Goal: Task Accomplishment & Management: Use online tool/utility

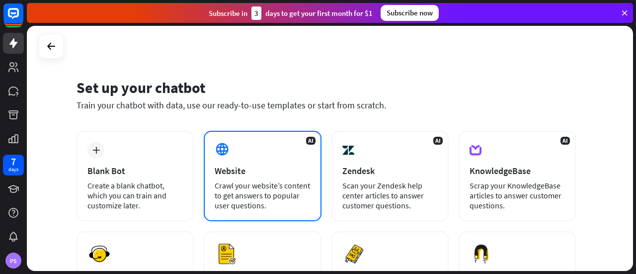
click at [269, 200] on div "Crawl your website’s content to get answers to popular user questions." at bounding box center [262, 195] width 95 height 30
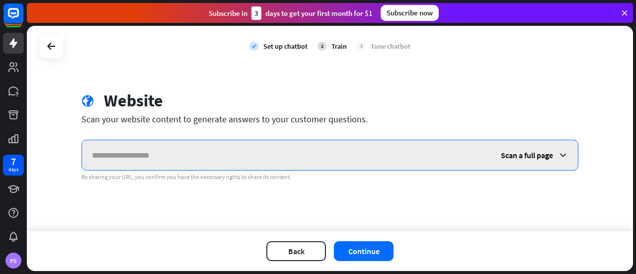
paste input "**********"
type input "**********"
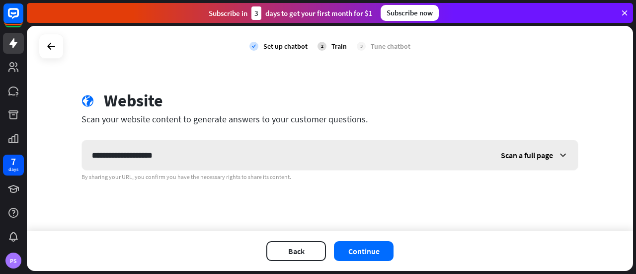
click at [548, 153] on span "Scan a full page" at bounding box center [527, 155] width 52 height 10
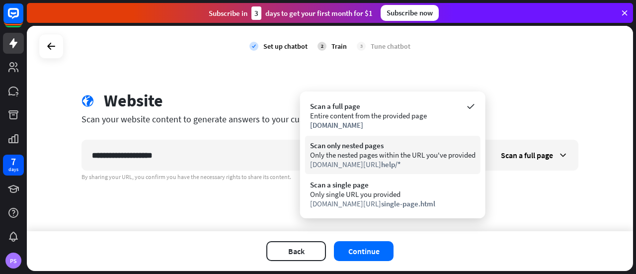
click at [409, 162] on div "[DOMAIN_NAME][URL] help/*" at bounding box center [392, 163] width 165 height 9
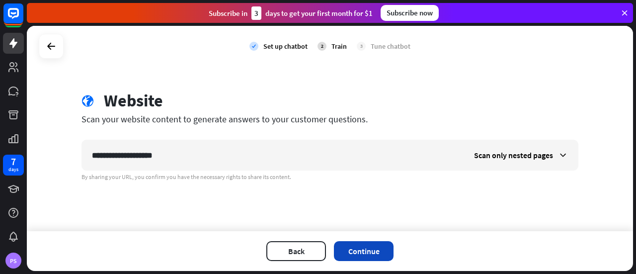
click at [364, 252] on button "Continue" at bounding box center [364, 251] width 60 height 20
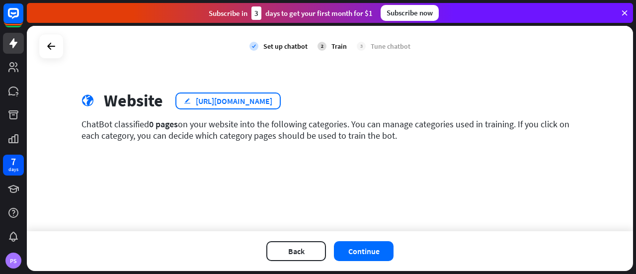
click at [232, 102] on div "[URL][DOMAIN_NAME]" at bounding box center [234, 101] width 76 height 10
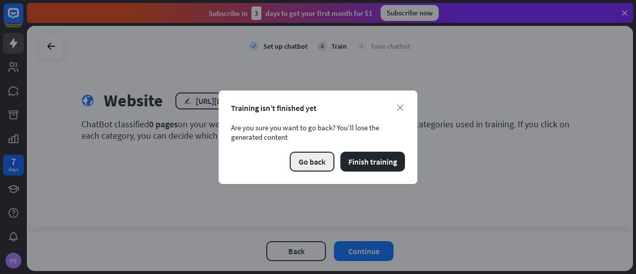
click at [317, 162] on button "Go back" at bounding box center [312, 161] width 45 height 20
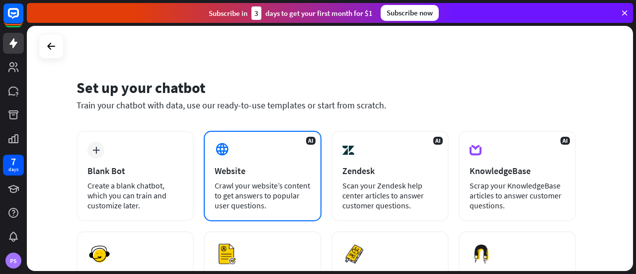
click at [237, 175] on div "Website" at bounding box center [262, 170] width 95 height 11
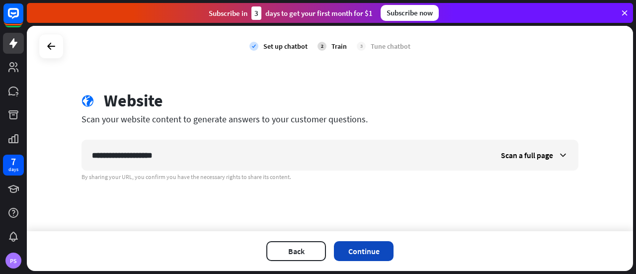
type input "**********"
click at [375, 256] on button "Continue" at bounding box center [364, 251] width 60 height 20
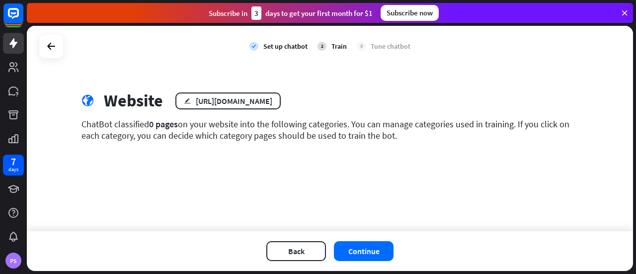
click at [375, 256] on button "Continue" at bounding box center [364, 251] width 60 height 20
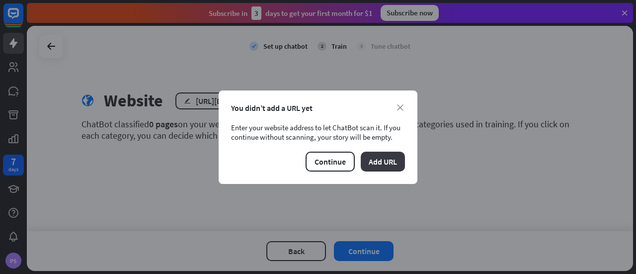
click at [384, 160] on button "Add URL" at bounding box center [383, 161] width 44 height 20
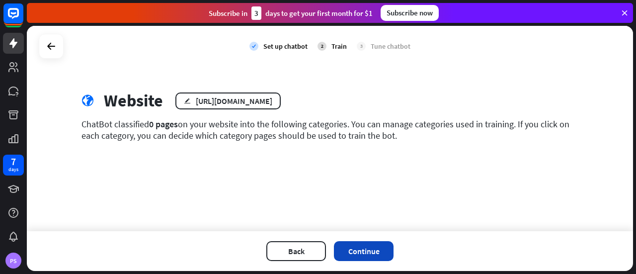
click at [371, 250] on button "Continue" at bounding box center [364, 251] width 60 height 20
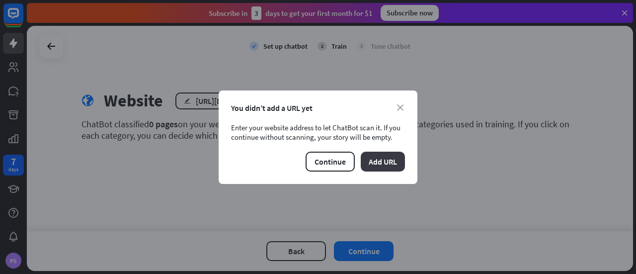
click at [384, 160] on button "Add URL" at bounding box center [383, 161] width 44 height 20
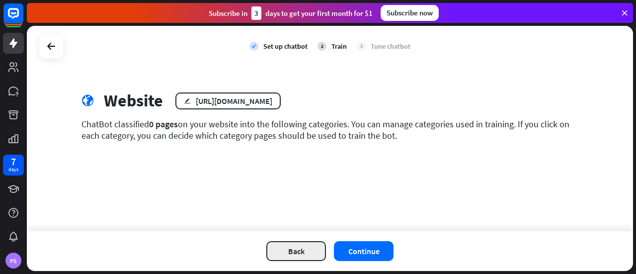
click at [296, 258] on button "Back" at bounding box center [296, 251] width 60 height 20
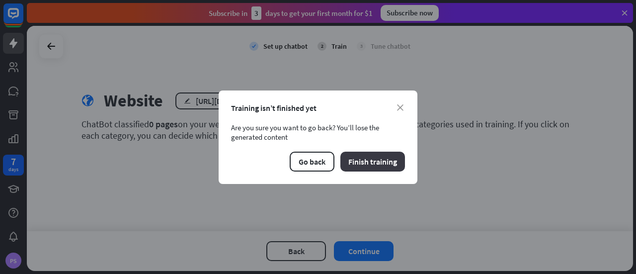
click at [364, 163] on button "Finish training" at bounding box center [372, 161] width 65 height 20
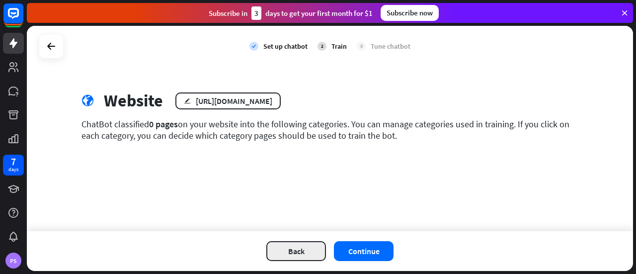
click at [305, 243] on button "Back" at bounding box center [296, 251] width 60 height 20
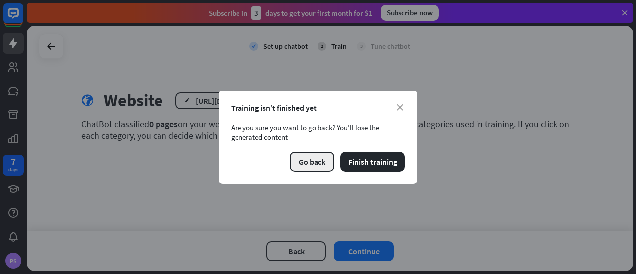
click at [314, 160] on button "Go back" at bounding box center [312, 161] width 45 height 20
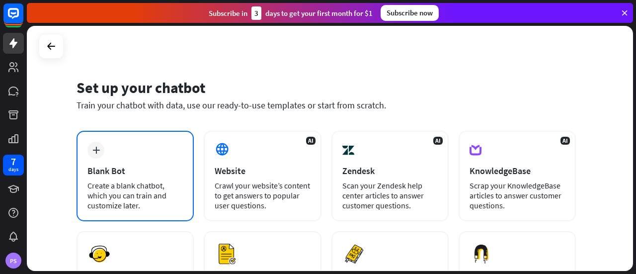
click at [140, 173] on div "Blank Bot" at bounding box center [134, 170] width 95 height 11
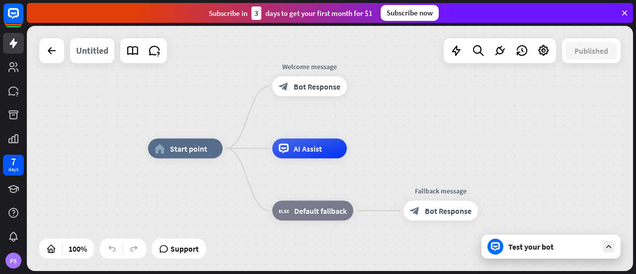
click at [94, 52] on div "Untitled" at bounding box center [92, 50] width 32 height 25
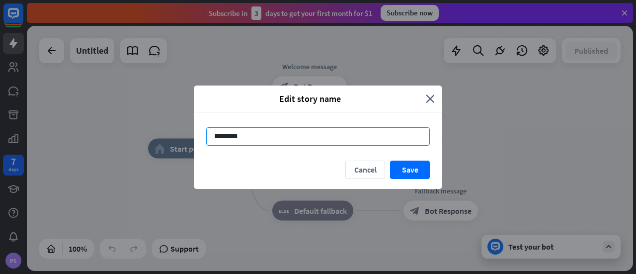
click at [251, 140] on input "********" at bounding box center [318, 136] width 224 height 18
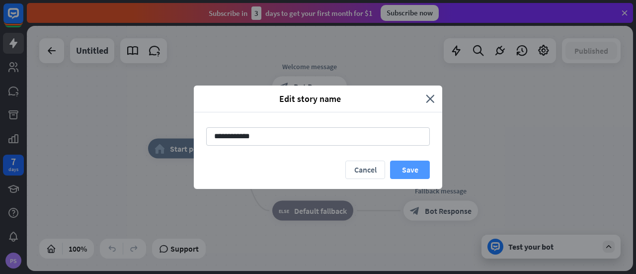
type input "**********"
click at [420, 171] on button "Save" at bounding box center [410, 169] width 40 height 18
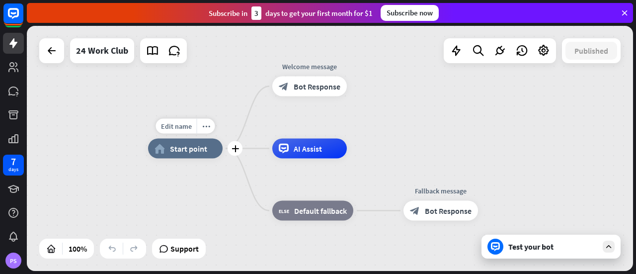
click at [187, 153] on span "Start point" at bounding box center [188, 149] width 37 height 10
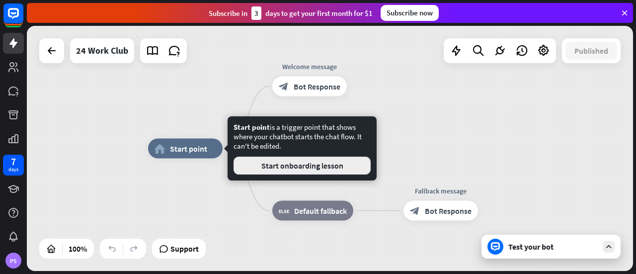
click at [289, 164] on button "Start onboarding lesson" at bounding box center [301, 165] width 137 height 18
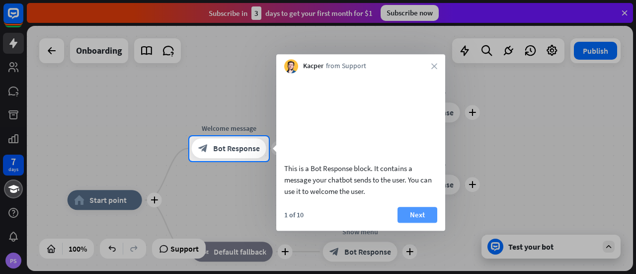
click at [412, 223] on button "Next" at bounding box center [417, 215] width 40 height 16
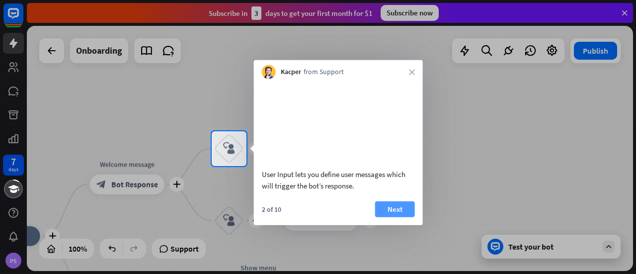
click at [402, 217] on button "Next" at bounding box center [395, 209] width 40 height 16
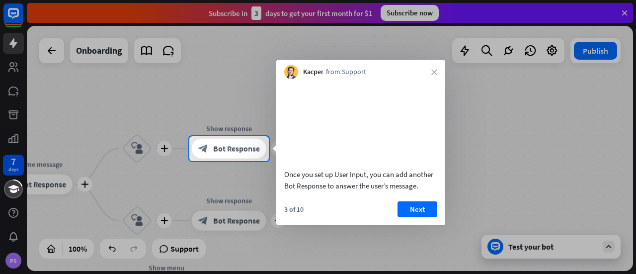
click at [402, 217] on button "Next" at bounding box center [417, 209] width 40 height 16
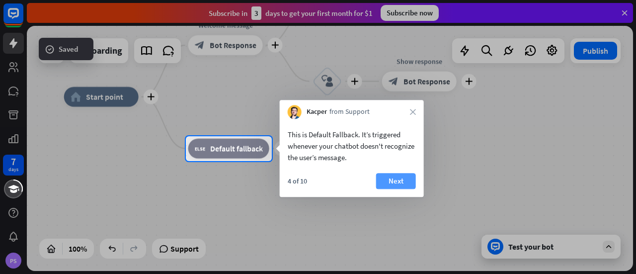
click at [392, 185] on button "Next" at bounding box center [396, 181] width 40 height 16
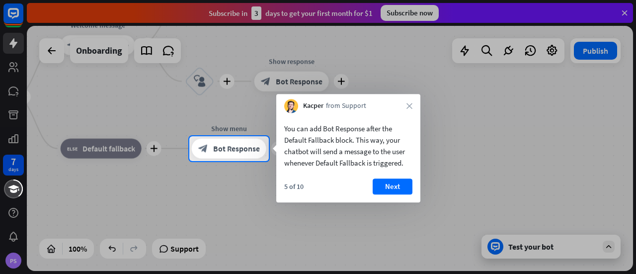
click at [392, 185] on button "Next" at bounding box center [393, 186] width 40 height 16
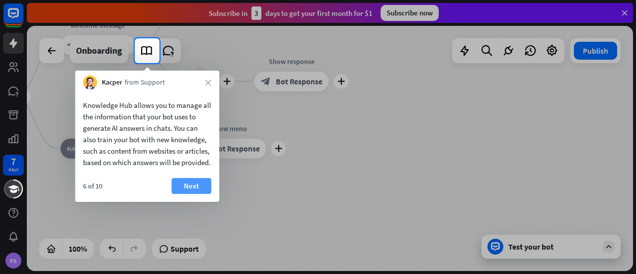
click at [187, 194] on button "Next" at bounding box center [191, 186] width 40 height 16
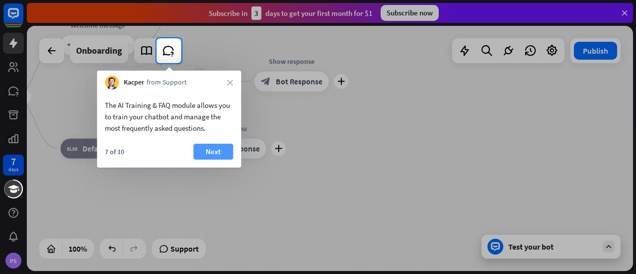
click at [211, 152] on button "Next" at bounding box center [213, 152] width 40 height 16
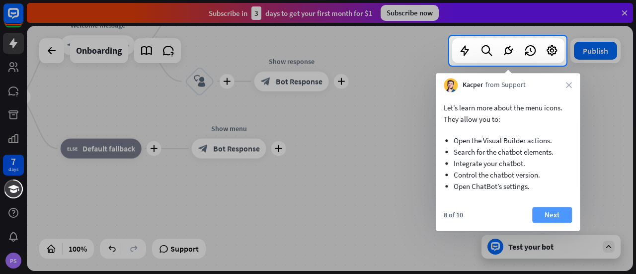
click at [552, 218] on button "Next" at bounding box center [552, 215] width 40 height 16
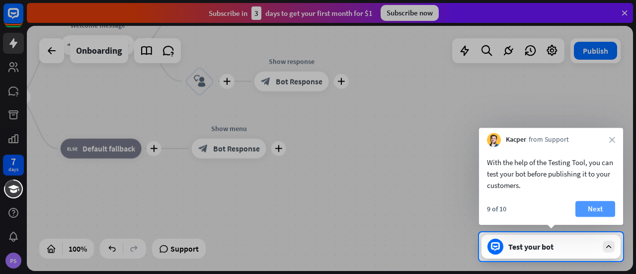
click at [589, 211] on button "Next" at bounding box center [595, 209] width 40 height 16
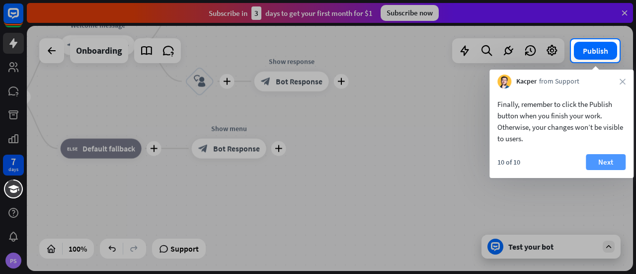
click at [603, 157] on button "Next" at bounding box center [606, 162] width 40 height 16
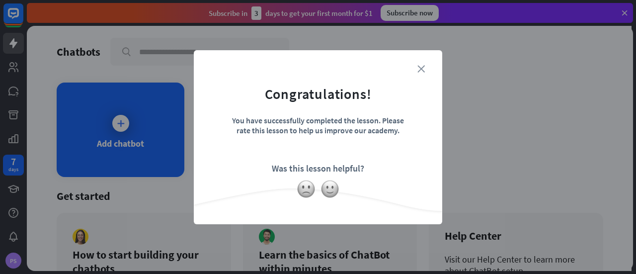
click at [421, 68] on icon "close" at bounding box center [420, 68] width 7 height 7
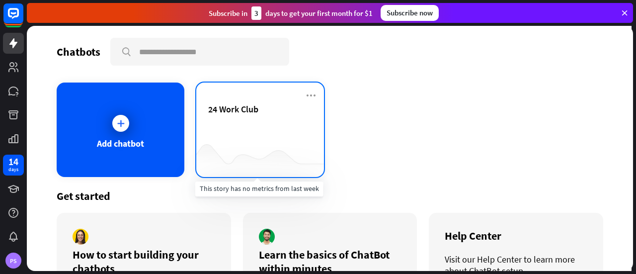
click at [247, 138] on div "24 Work Club" at bounding box center [260, 120] width 104 height 35
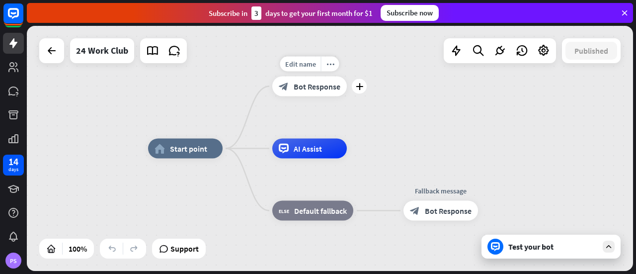
click at [306, 93] on div "block_bot_response Bot Response" at bounding box center [309, 86] width 75 height 20
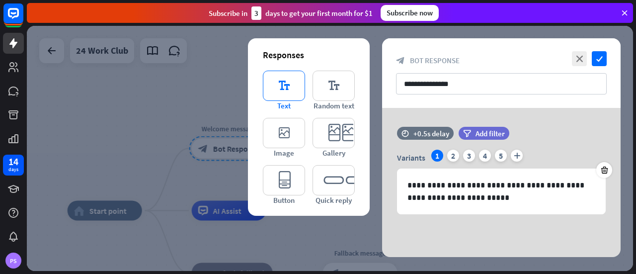
click at [282, 87] on icon "editor_text" at bounding box center [284, 86] width 42 height 30
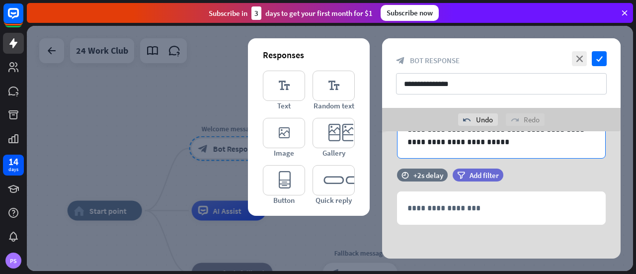
scroll to position [39, 0]
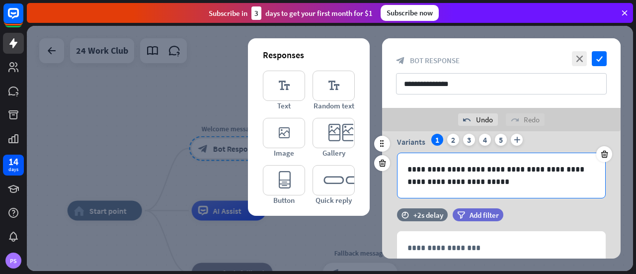
click at [475, 179] on p "**********" at bounding box center [501, 175] width 188 height 25
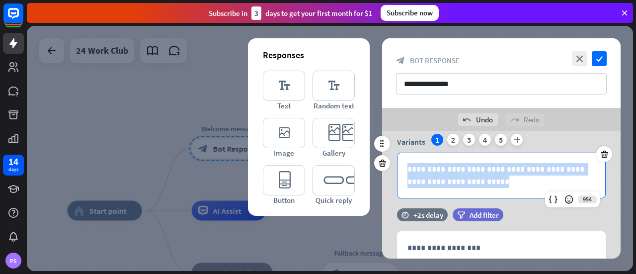
click at [475, 179] on p "**********" at bounding box center [501, 175] width 188 height 25
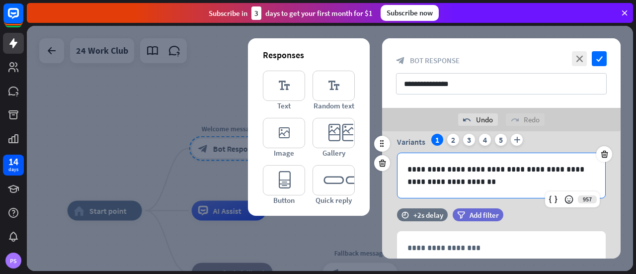
scroll to position [79, 0]
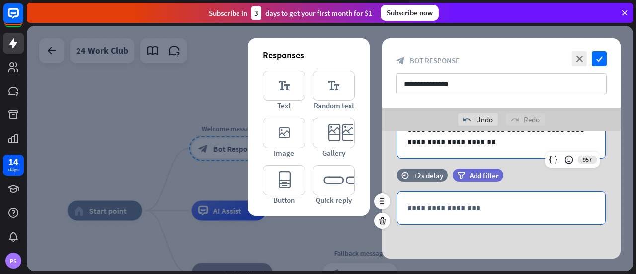
click at [448, 210] on p "**********" at bounding box center [501, 208] width 188 height 12
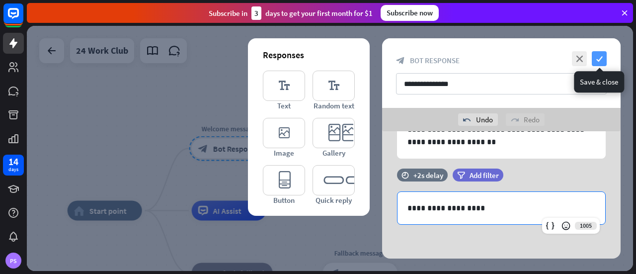
click at [601, 58] on icon "check" at bounding box center [599, 58] width 15 height 15
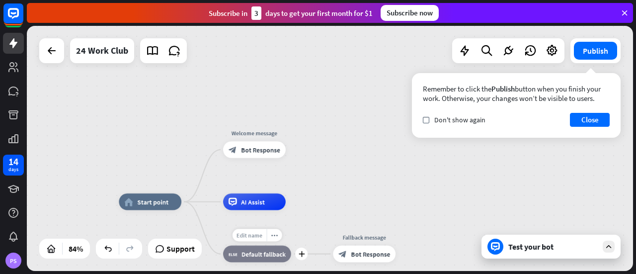
click at [256, 237] on span "Edit name" at bounding box center [249, 234] width 26 height 7
click at [258, 256] on span "Default fallback" at bounding box center [263, 253] width 44 height 8
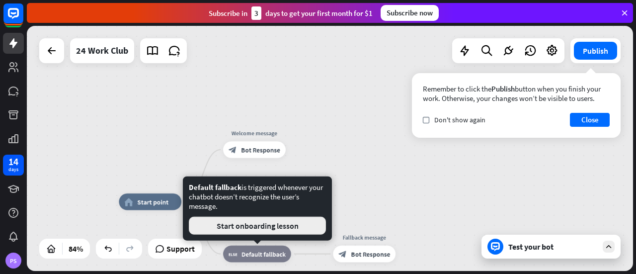
click at [254, 228] on button "Start onboarding lesson" at bounding box center [257, 226] width 137 height 18
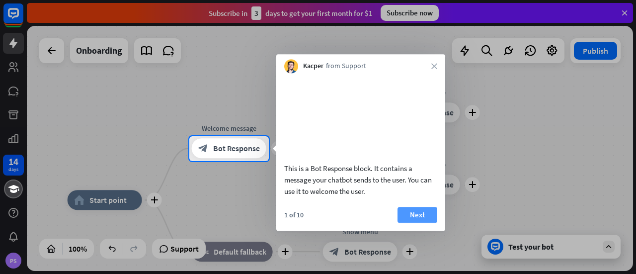
click at [425, 223] on button "Next" at bounding box center [417, 215] width 40 height 16
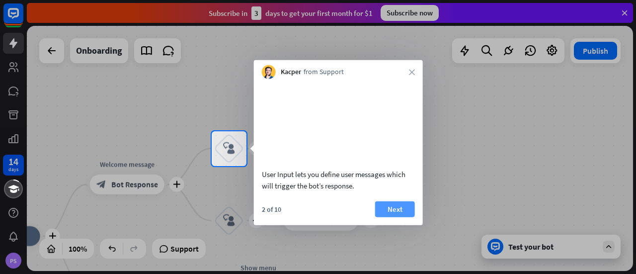
click at [394, 217] on button "Next" at bounding box center [395, 209] width 40 height 16
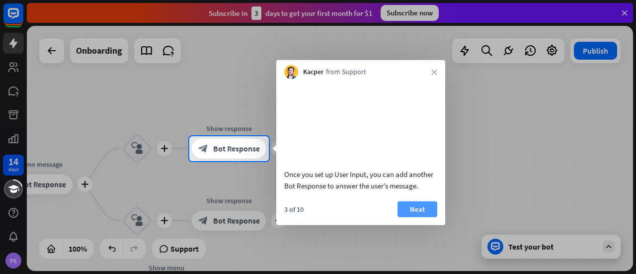
click at [417, 217] on button "Next" at bounding box center [417, 209] width 40 height 16
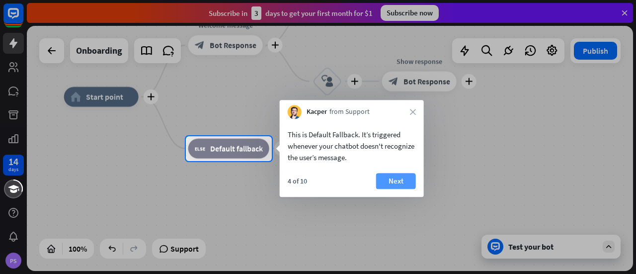
click at [386, 179] on button "Next" at bounding box center [396, 181] width 40 height 16
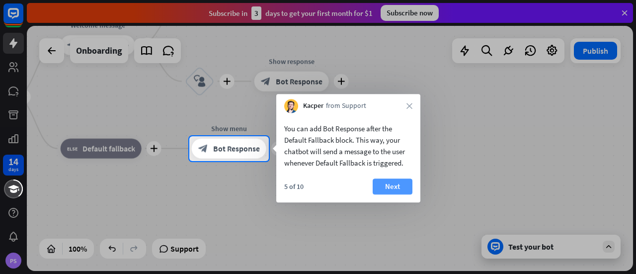
click at [390, 187] on button "Next" at bounding box center [393, 186] width 40 height 16
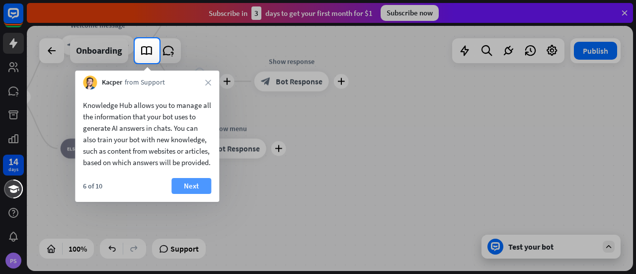
click at [189, 194] on button "Next" at bounding box center [191, 186] width 40 height 16
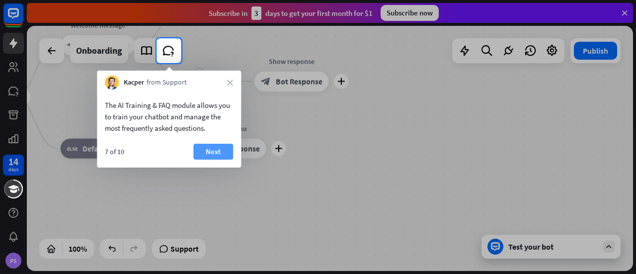
click at [217, 148] on button "Next" at bounding box center [213, 152] width 40 height 16
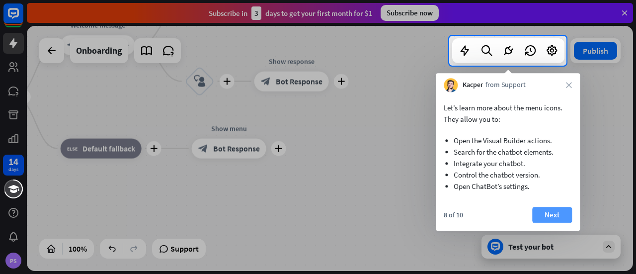
click at [548, 212] on button "Next" at bounding box center [552, 215] width 40 height 16
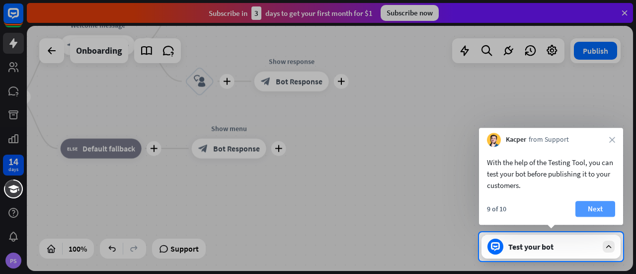
click at [604, 212] on button "Next" at bounding box center [595, 209] width 40 height 16
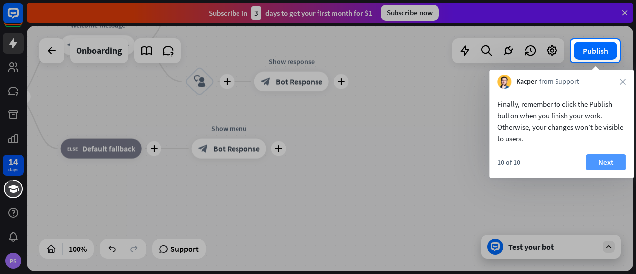
click at [614, 161] on button "Next" at bounding box center [606, 162] width 40 height 16
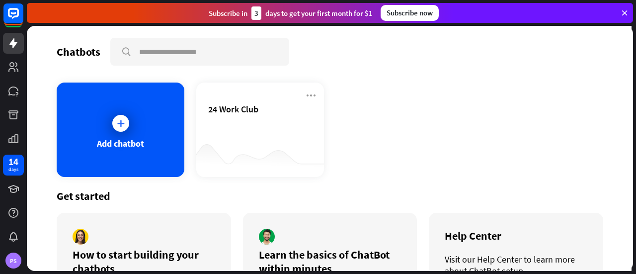
click at [259, 124] on div "24 Work Club" at bounding box center [260, 120] width 104 height 35
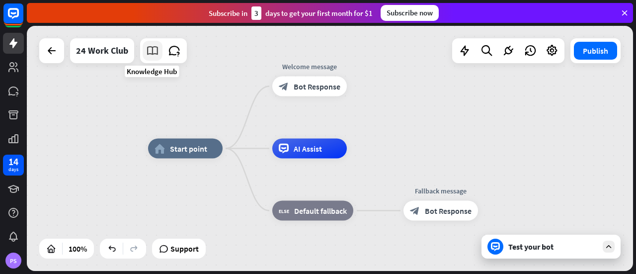
click at [151, 54] on icon at bounding box center [152, 50] width 13 height 13
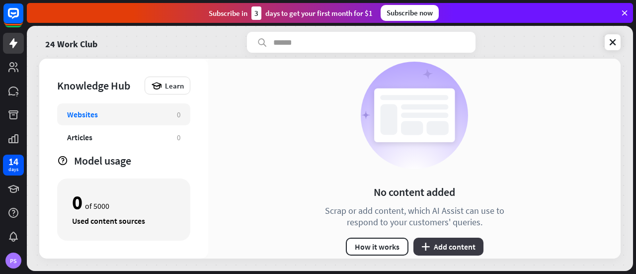
click at [444, 246] on button "plus Add content" at bounding box center [448, 246] width 70 height 18
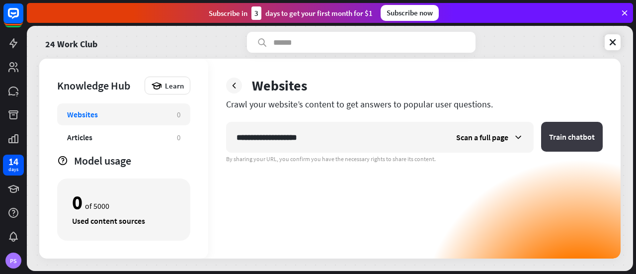
type input "**********"
click at [566, 142] on button "Train chatbot" at bounding box center [572, 137] width 62 height 30
type input "**********"
click at [567, 137] on button "Train chatbot" at bounding box center [572, 137] width 62 height 30
click at [235, 89] on icon at bounding box center [234, 85] width 10 height 10
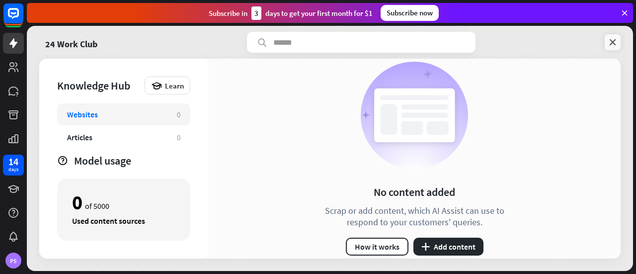
click at [610, 44] on icon at bounding box center [612, 42] width 10 height 10
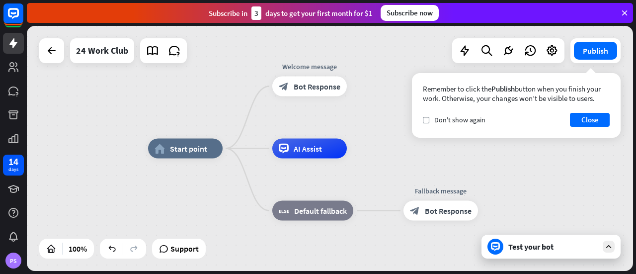
click at [550, 243] on div "Test your bot" at bounding box center [552, 246] width 89 height 10
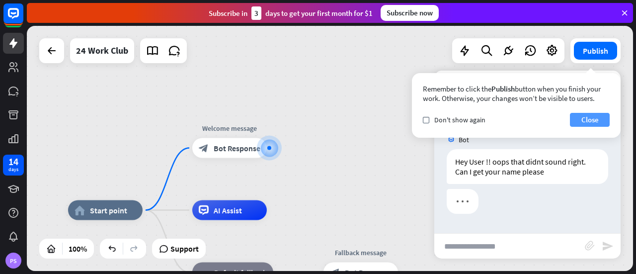
click at [589, 118] on button "Close" at bounding box center [590, 120] width 40 height 14
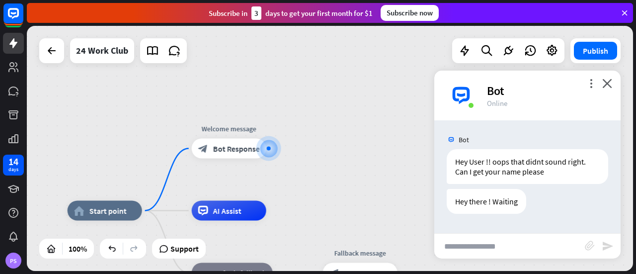
click at [483, 251] on input "text" at bounding box center [509, 245] width 150 height 25
type input "*******"
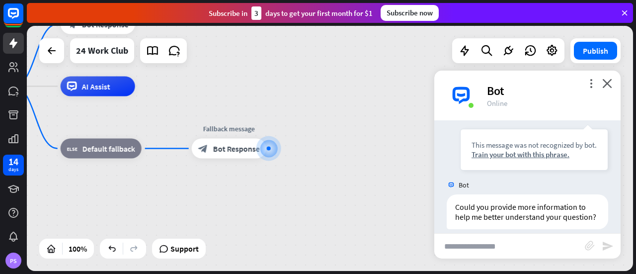
scroll to position [163, 0]
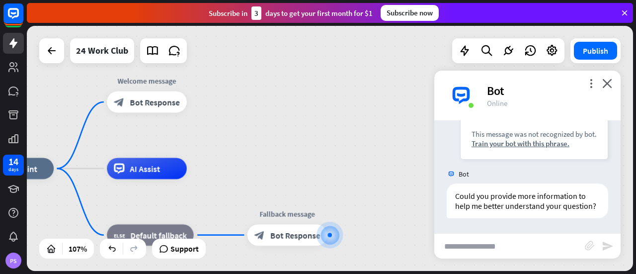
drag, startPoint x: 337, startPoint y: 103, endPoint x: 388, endPoint y: 188, distance: 99.2
click at [608, 84] on icon "close" at bounding box center [607, 82] width 10 height 9
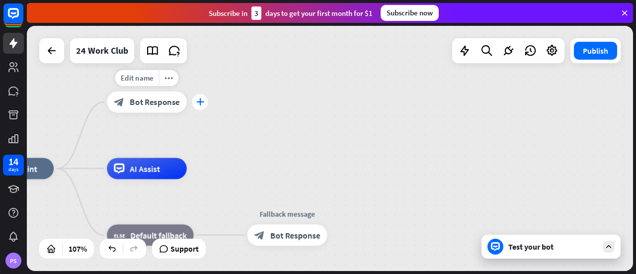
click at [204, 102] on icon "plus" at bounding box center [200, 101] width 8 height 7
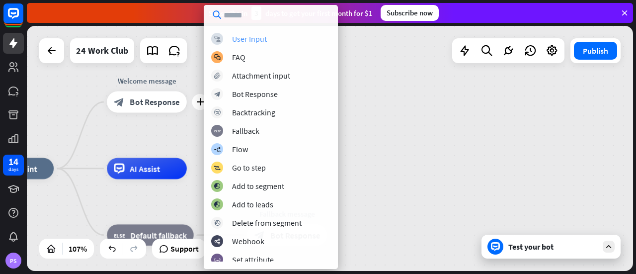
click at [253, 36] on div "User Input" at bounding box center [249, 39] width 35 height 10
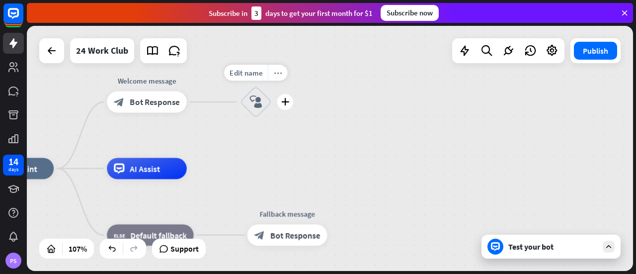
click at [277, 77] on div "more_horiz" at bounding box center [278, 73] width 20 height 16
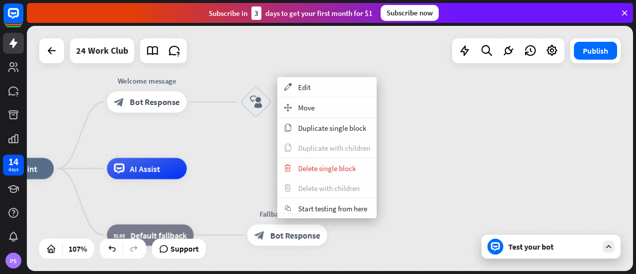
click at [424, 120] on div "home_2 Start point Welcome message block_bot_response Bot Response block_user_i…" at bounding box center [330, 148] width 606 height 245
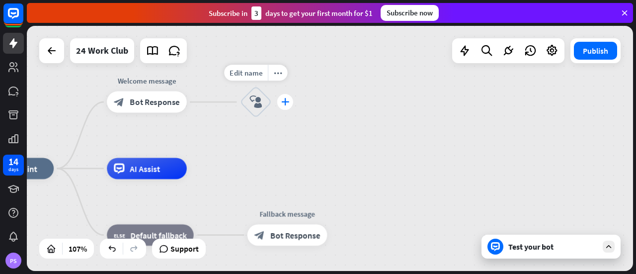
click at [288, 104] on icon "plus" at bounding box center [285, 101] width 8 height 7
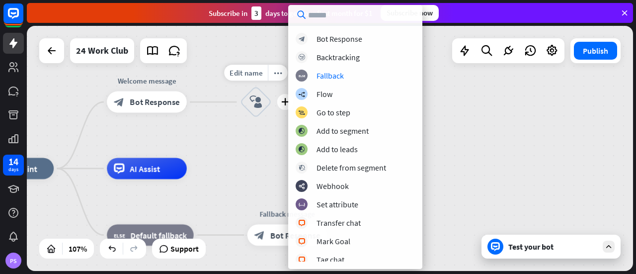
click at [254, 103] on icon "block_user_input" at bounding box center [255, 101] width 13 height 13
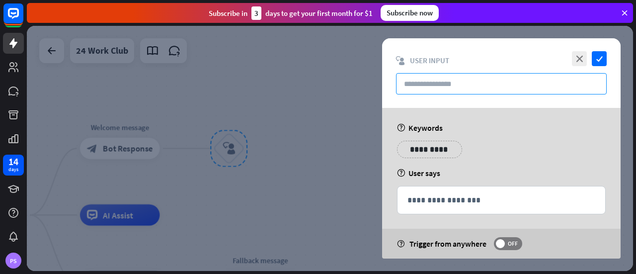
click at [442, 86] on input "text" at bounding box center [501, 83] width 211 height 21
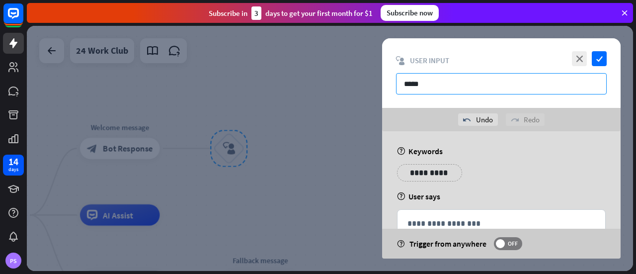
scroll to position [28, 0]
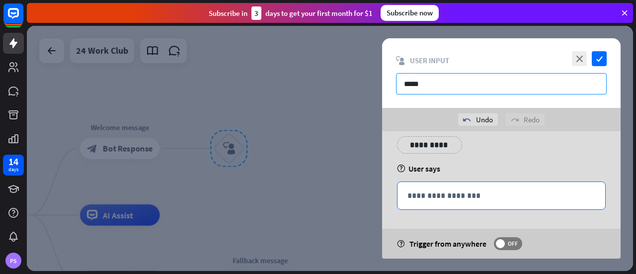
type input "****"
click at [431, 197] on p "**********" at bounding box center [501, 195] width 188 height 12
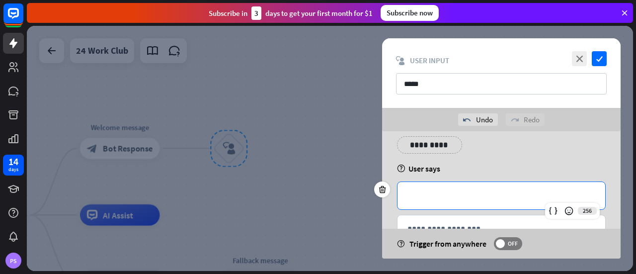
scroll to position [61, 0]
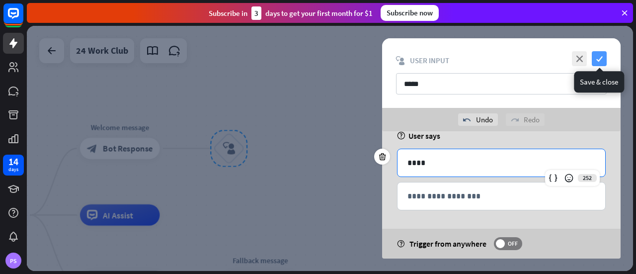
click at [599, 65] on icon "check" at bounding box center [599, 58] width 15 height 15
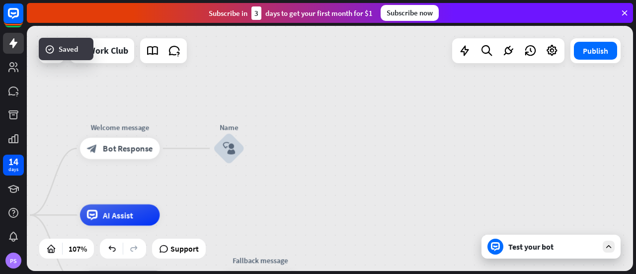
click at [540, 251] on div "Test your bot" at bounding box center [550, 246] width 139 height 24
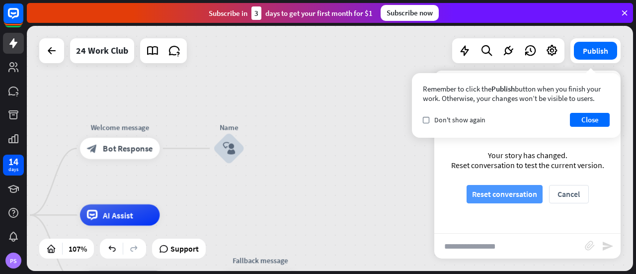
click at [507, 196] on button "Reset conversation" at bounding box center [504, 194] width 76 height 18
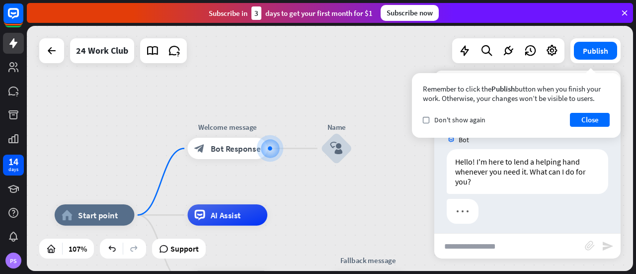
scroll to position [5, 0]
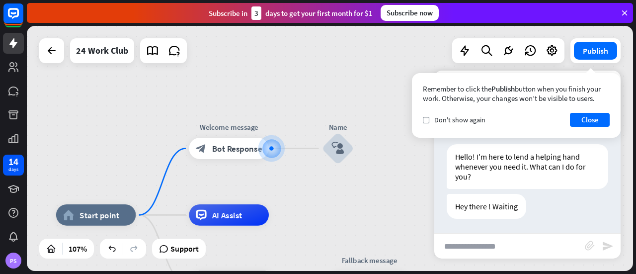
click at [484, 244] on input "text" at bounding box center [509, 245] width 150 height 25
type input "*******"
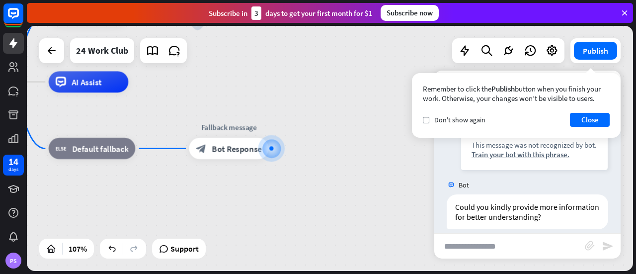
scroll to position [163, 0]
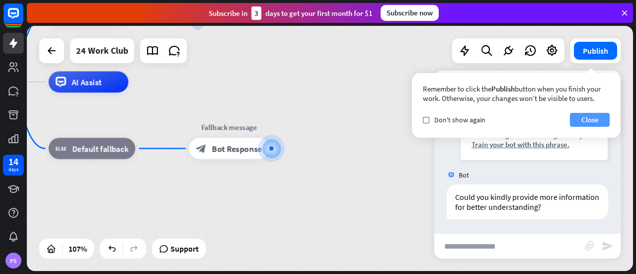
click at [595, 119] on button "Close" at bounding box center [590, 120] width 40 height 14
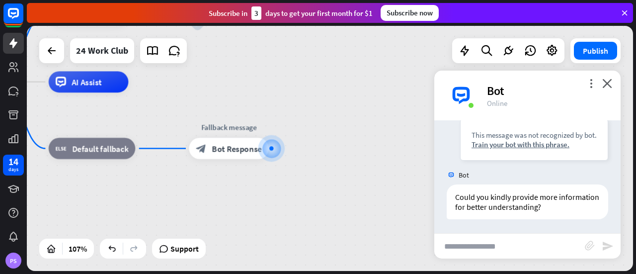
click at [625, 12] on icon at bounding box center [624, 12] width 9 height 9
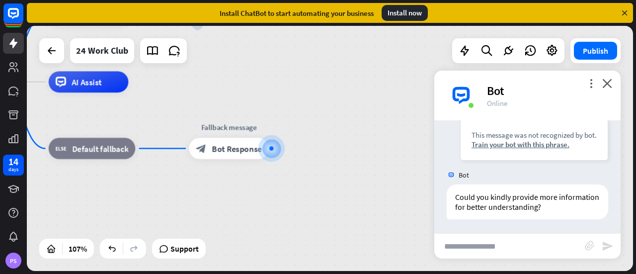
click at [623, 12] on icon at bounding box center [624, 12] width 9 height 9
